Goal: Communication & Community: Participate in discussion

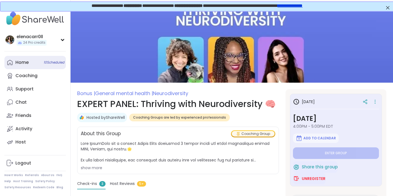
click at [41, 59] on link "Home 10 Scheduled" at bounding box center [35, 62] width 62 height 13
type textarea "*"
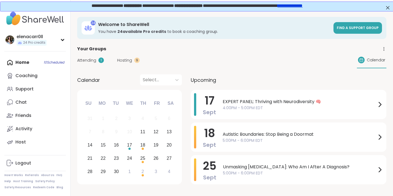
click at [126, 58] on span "Hosting" at bounding box center [124, 60] width 15 height 6
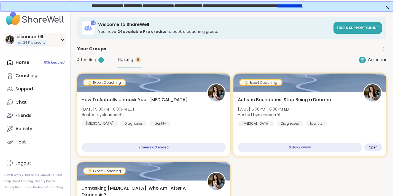
click at [54, 38] on div "elenacarr0ll 24 Pro credits" at bounding box center [35, 40] width 62 height 14
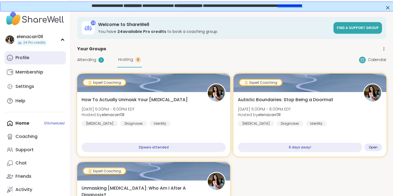
click at [36, 63] on link "Profile" at bounding box center [35, 57] width 62 height 13
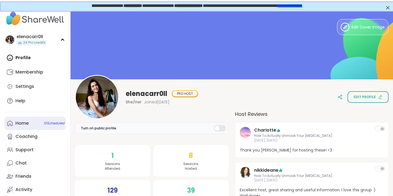
click at [33, 126] on link "Home 10 Scheduled" at bounding box center [35, 122] width 62 height 13
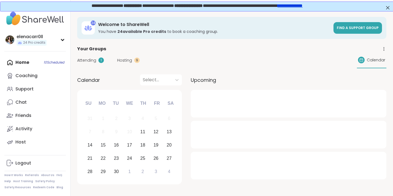
click at [125, 60] on span "Hosting" at bounding box center [124, 60] width 15 height 6
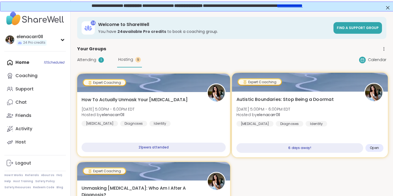
click at [266, 103] on span "Autistic Boundaries: Stop Being a Doormat" at bounding box center [285, 99] width 97 height 7
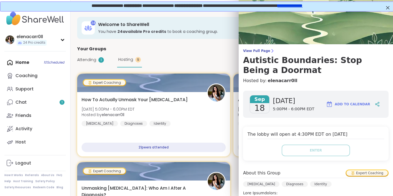
click at [202, 57] on div "Attending 1 Hosting 9 Calendar" at bounding box center [231, 59] width 309 height 15
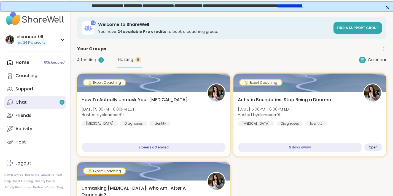
click at [44, 103] on link "Chat 5" at bounding box center [35, 101] width 62 height 13
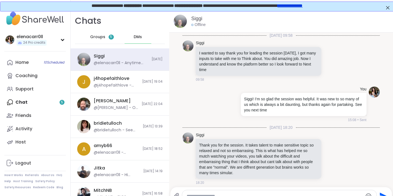
scroll to position [997, 0]
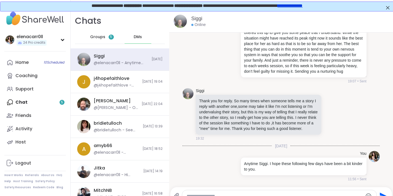
click at [101, 39] on span "Groups" at bounding box center [97, 37] width 15 height 6
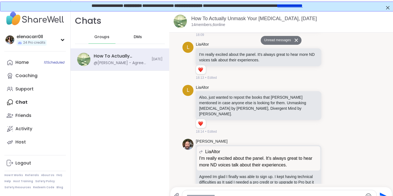
scroll to position [4423, 0]
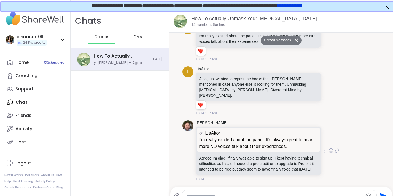
click at [331, 120] on div "[PERSON_NAME] I'm really excited about the panel. It's always great to hear mor…" at bounding box center [268, 151] width 144 height 62
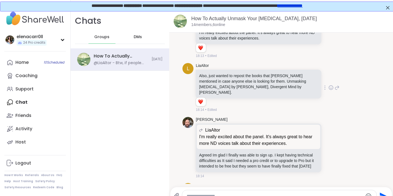
scroll to position [4397, 0]
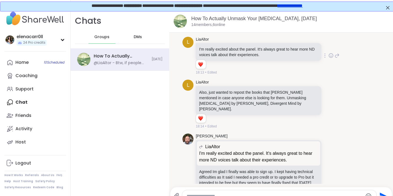
click at [333, 58] on icon at bounding box center [331, 56] width 5 height 6
click at [290, 49] on div "Select Reaction: Heart" at bounding box center [287, 46] width 5 height 5
click at [331, 106] on icon at bounding box center [331, 104] width 5 height 6
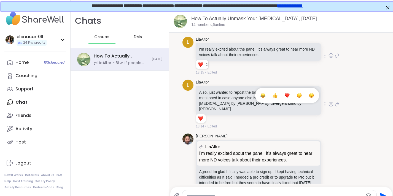
click at [287, 95] on div "Select Reaction: Heart" at bounding box center [287, 95] width 5 height 5
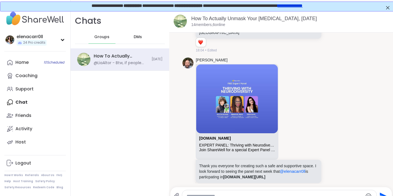
scroll to position [4241, 0]
click at [332, 124] on icon at bounding box center [331, 123] width 2 height 1
click at [286, 115] on div "Select Reaction: Heart" at bounding box center [287, 113] width 5 height 5
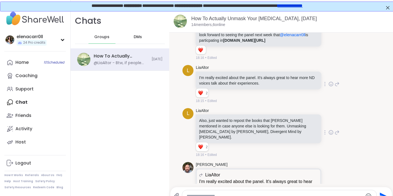
scroll to position [4464, 0]
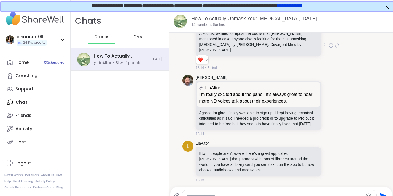
click at [199, 194] on textarea "Type your message" at bounding box center [275, 196] width 176 height 6
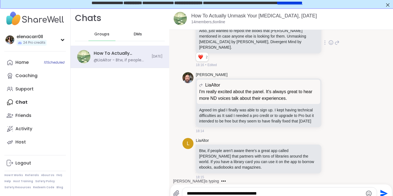
type textarea "**********"
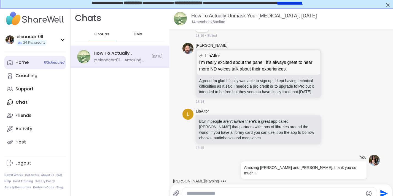
click at [23, 65] on div "Home 10 Scheduled" at bounding box center [21, 62] width 13 height 6
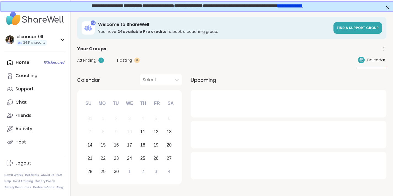
click at [126, 58] on span "Hosting" at bounding box center [124, 60] width 15 height 6
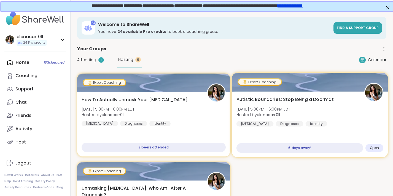
click at [292, 102] on span "Autistic Boundaries: Stop Being a Doormat" at bounding box center [285, 99] width 97 height 7
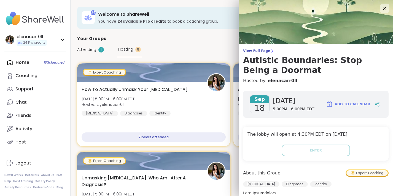
click at [387, 9] on icon at bounding box center [384, 8] width 7 height 7
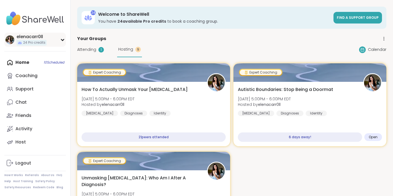
click at [55, 38] on div "elenacarr0ll 24 Pro credits" at bounding box center [35, 40] width 62 height 14
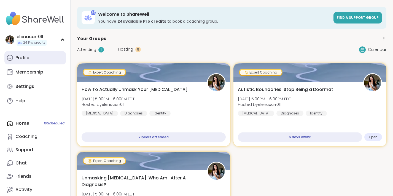
click at [29, 56] on link "Profile" at bounding box center [35, 57] width 62 height 13
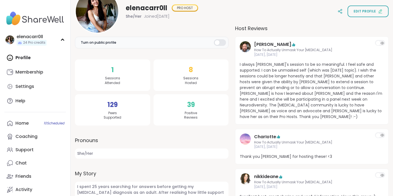
scroll to position [80, 0]
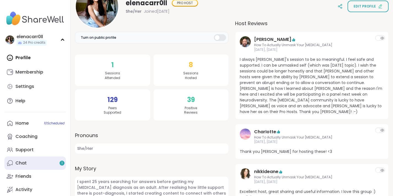
click at [57, 162] on link "Chat 1" at bounding box center [35, 162] width 62 height 13
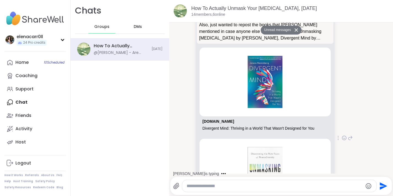
scroll to position [4787, 0]
